Goal: Task Accomplishment & Management: Complete application form

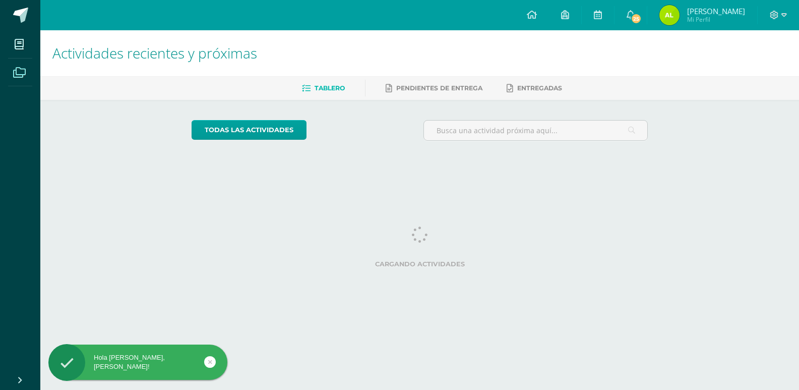
click at [27, 73] on span at bounding box center [19, 72] width 23 height 23
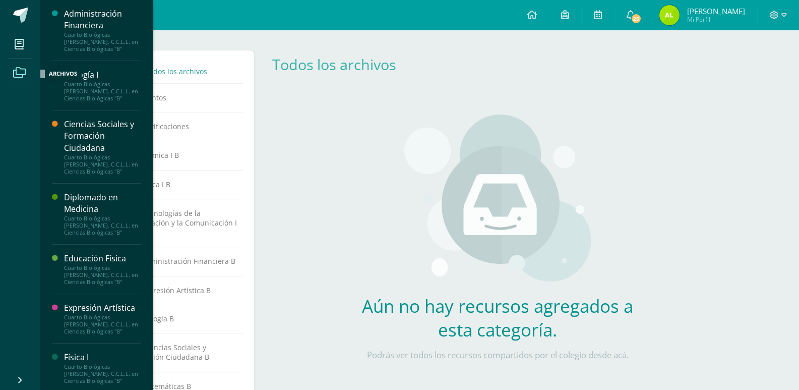
click at [20, 75] on icon at bounding box center [19, 73] width 13 height 10
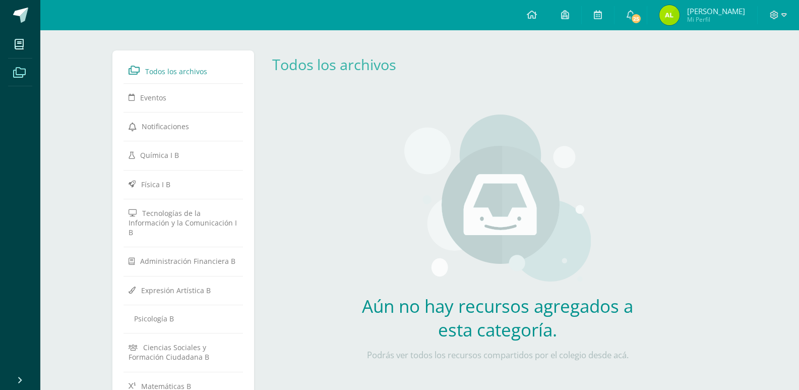
scroll to position [457, 0]
click at [178, 232] on link "Tecnologías de la Información y la Comunicación I B" at bounding box center [184, 222] width 110 height 37
click at [178, 231] on link "Tecnologías de la Información y la Comunicación I B" at bounding box center [184, 222] width 110 height 37
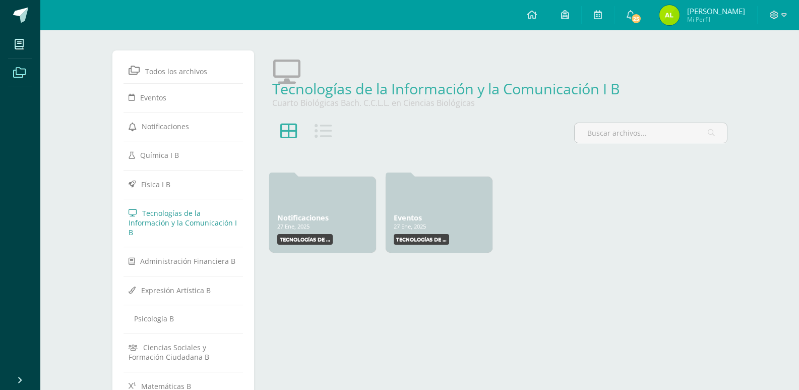
click at [20, 72] on icon at bounding box center [19, 73] width 13 height 10
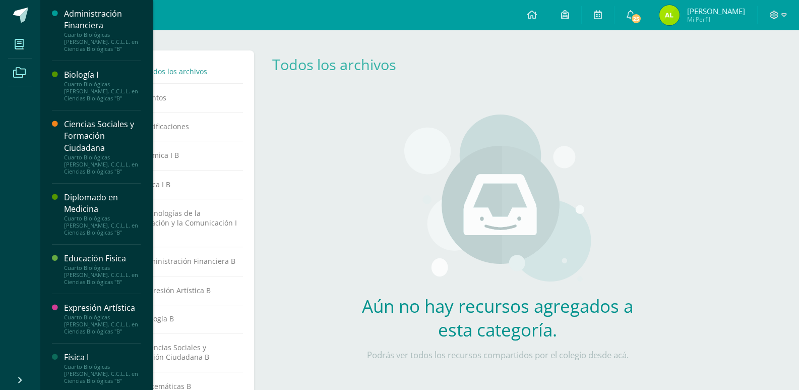
click at [15, 39] on icon at bounding box center [19, 44] width 9 height 10
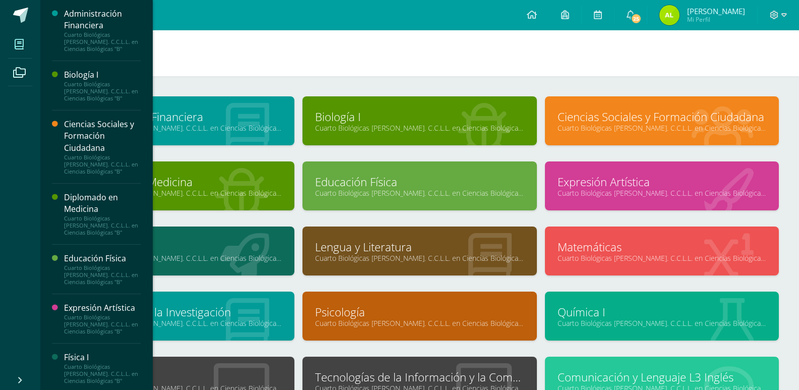
scroll to position [95, 0]
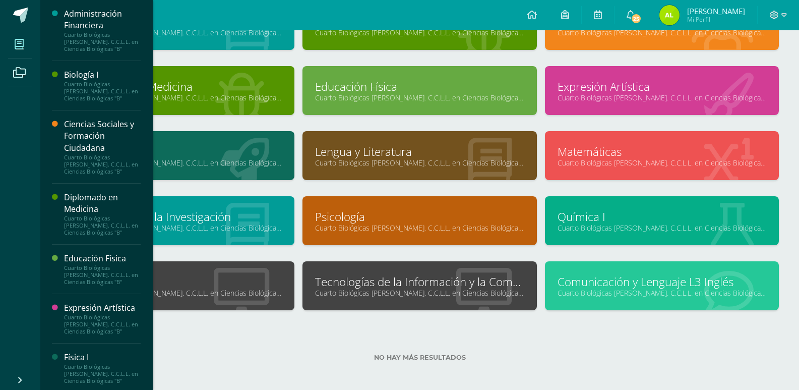
click at [252, 337] on div "No hay más resultados" at bounding box center [420, 349] width 719 height 47
click at [249, 326] on div "No hay más resultados" at bounding box center [420, 349] width 719 height 47
click at [328, 296] on link "Cuarto Biológicas [PERSON_NAME]. C.C.L.L. en Ciencias Biológicas "B"" at bounding box center [419, 293] width 209 height 10
click at [333, 292] on link "Cuarto Biológicas [PERSON_NAME]. C.C.L.L. en Ciencias Biológicas "B"" at bounding box center [419, 293] width 209 height 10
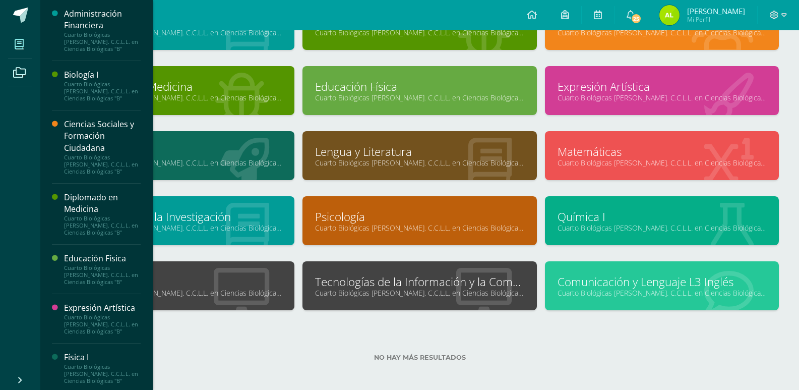
click at [360, 278] on link "Tecnologías de la Información y la Comunicación I" at bounding box center [419, 282] width 209 height 16
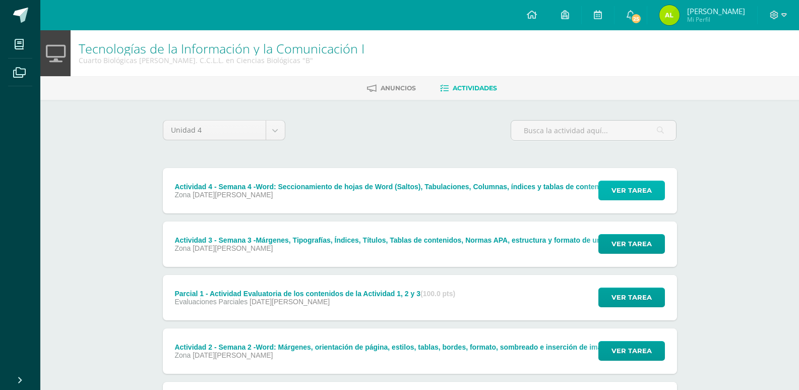
click at [653, 198] on button "Ver tarea" at bounding box center [632, 191] width 67 height 20
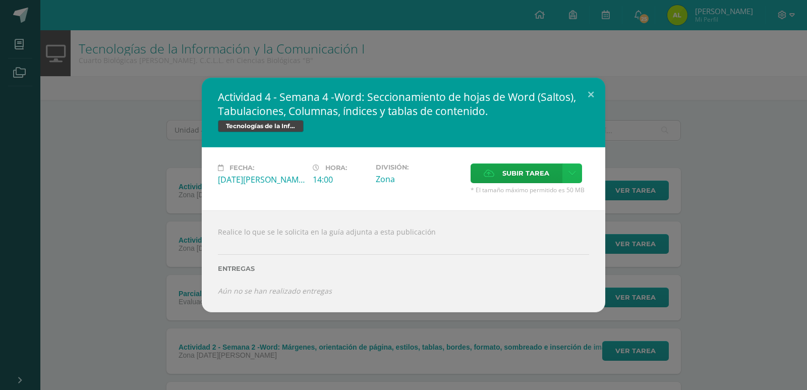
click at [582, 175] on link at bounding box center [572, 173] width 20 height 20
click at [565, 180] on link at bounding box center [572, 173] width 20 height 20
click at [512, 164] on span "Subir tarea" at bounding box center [525, 173] width 47 height 19
click at [0, 0] on input "Subir tarea" at bounding box center [0, 0] width 0 height 0
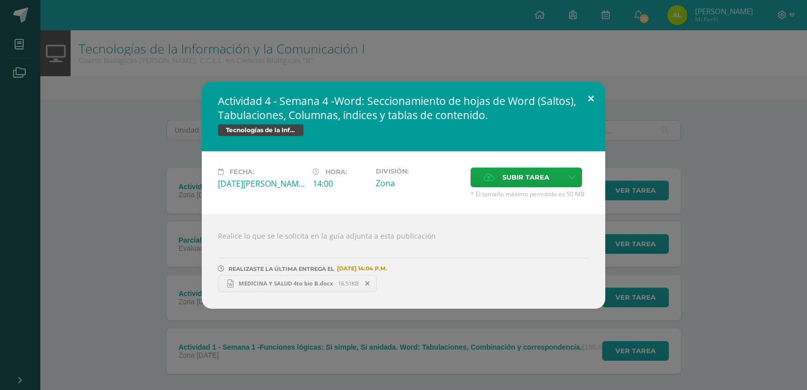
click at [593, 95] on button at bounding box center [590, 99] width 29 height 34
